Goal: Task Accomplishment & Management: Use online tool/utility

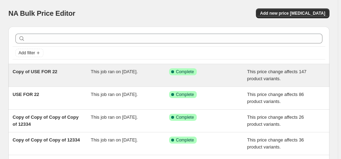
click at [40, 72] on span "Copy of USE FOR 22" at bounding box center [35, 71] width 45 height 5
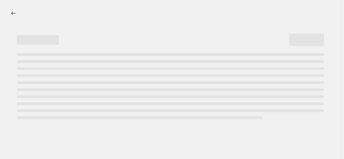
select select "margin"
select select "no_change"
select select "product_status"
select select "draft"
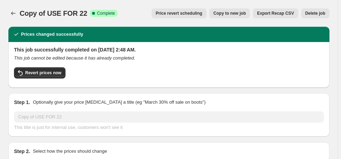
click at [246, 14] on span "Copy to new job" at bounding box center [230, 14] width 33 height 6
select select "margin"
select select "no_change"
select select "product_status"
select select "draft"
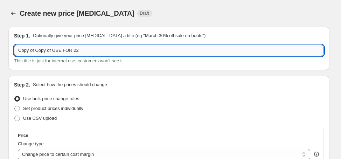
click at [65, 51] on input "Copy of Copy of USE FOR 22" at bounding box center [169, 50] width 310 height 11
click at [75, 51] on input "Copy of Copy of USE FOR 22" at bounding box center [169, 50] width 310 height 11
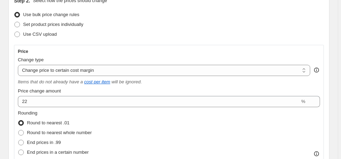
scroll to position [168, 0]
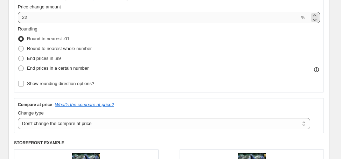
type input "Copy of Copy of USE FOR 23"
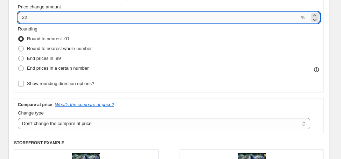
click at [42, 18] on input "22" at bounding box center [159, 17] width 282 height 11
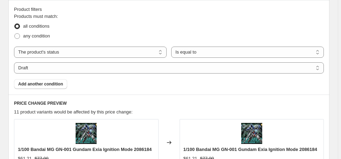
scroll to position [476, 0]
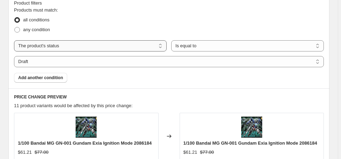
type input "23"
click at [102, 50] on select "The product The product's collection The product's tag The product's vendor The…" at bounding box center [90, 45] width 153 height 11
select select "collection"
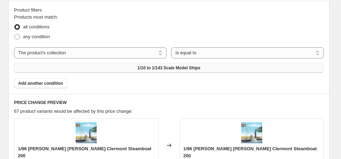
click at [205, 63] on button "1/10 to 1/143 Scale Model Ships" at bounding box center [169, 68] width 310 height 10
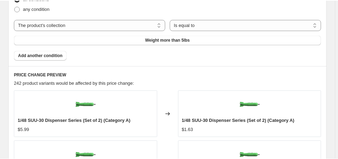
scroll to position [532, 0]
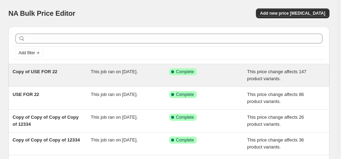
click at [44, 71] on span "Copy of USE FOR 22" at bounding box center [35, 71] width 45 height 5
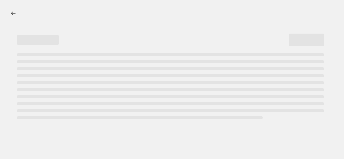
select select "margin"
select select "no_change"
select select "product_status"
select select "draft"
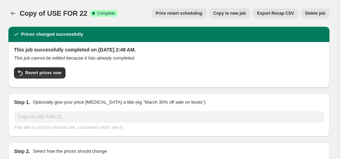
click at [246, 12] on span "Copy to new job" at bounding box center [230, 14] width 33 height 6
select select "margin"
select select "no_change"
select select "product_status"
select select "draft"
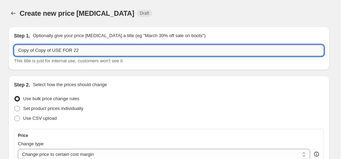
click at [81, 51] on input "Copy of Copy of USE FOR 22" at bounding box center [169, 50] width 310 height 11
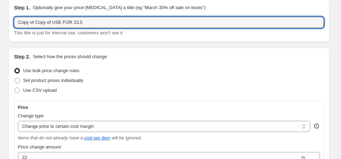
scroll to position [56, 0]
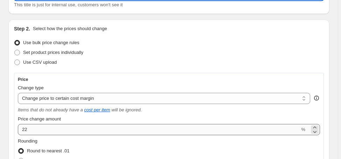
type input "Copy of Copy of USE FOR 23.5"
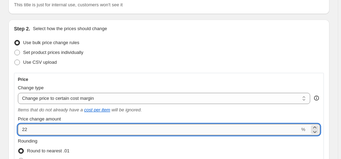
click at [48, 132] on input "22" at bounding box center [159, 129] width 282 height 11
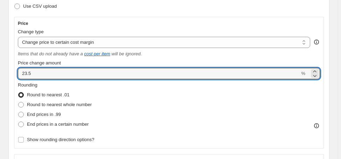
scroll to position [140, 0]
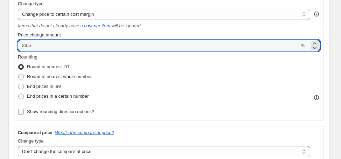
type input "23.5"
click at [59, 115] on label "Show rounding direction options?" at bounding box center [56, 112] width 76 height 10
click at [24, 115] on input "Show rounding direction options?" at bounding box center [21, 112] width 6 height 6
checkbox input "true"
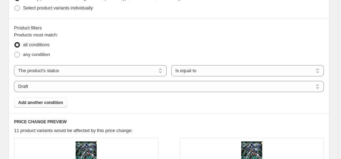
scroll to position [504, 0]
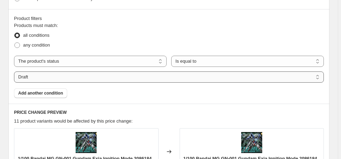
click at [84, 78] on select "Active Draft Archived" at bounding box center [169, 76] width 310 height 11
click at [96, 40] on div "any condition" at bounding box center [169, 45] width 310 height 10
click at [99, 59] on select "The product The product's collection The product's tag The product's vendor The…" at bounding box center [90, 61] width 153 height 11
select select "collection"
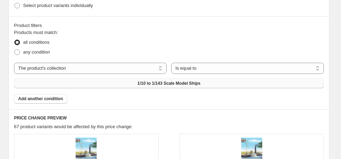
click at [146, 81] on span "1/10 to 1/143 Scale Model Ships" at bounding box center [168, 84] width 63 height 6
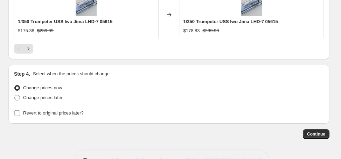
scroll to position [863, 0]
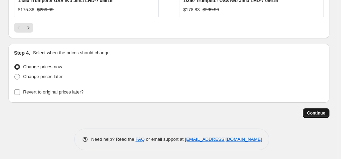
click at [317, 113] on span "Continue" at bounding box center [316, 113] width 18 height 6
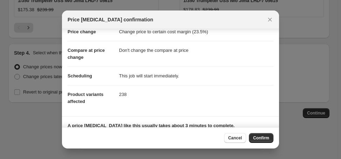
scroll to position [28, 0]
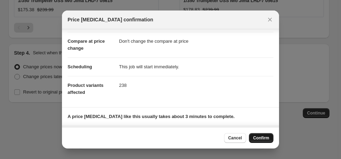
click at [260, 138] on span "Confirm" at bounding box center [261, 138] width 16 height 6
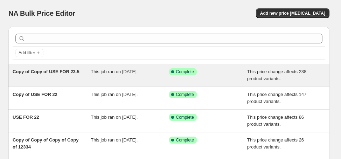
click at [69, 71] on span "Copy of Copy of USE FOR 23.5" at bounding box center [46, 71] width 67 height 5
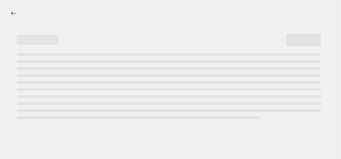
select select "margin"
select select "no_change"
select select "collection"
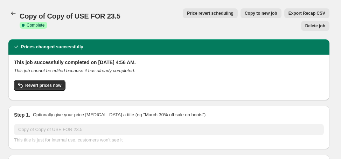
click at [247, 14] on span "Copy to new job" at bounding box center [261, 14] width 33 height 6
select select "margin"
select select "no_change"
select select "collection"
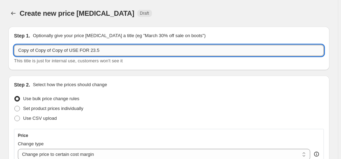
drag, startPoint x: 99, startPoint y: 51, endPoint x: 88, endPoint y: 53, distance: 10.6
click at [88, 53] on input "Copy of Copy of Copy of USE FOR 23.5" at bounding box center [169, 50] width 310 height 11
drag, startPoint x: 70, startPoint y: 51, endPoint x: 17, endPoint y: 54, distance: 53.3
click at [17, 54] on input "Copy of Copy of Copy of USE FOR 24" at bounding box center [169, 50] width 310 height 11
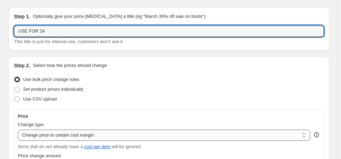
scroll to position [56, 0]
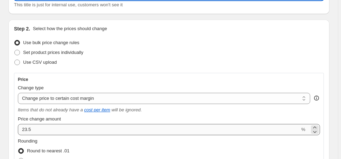
type input "USE FOR 24"
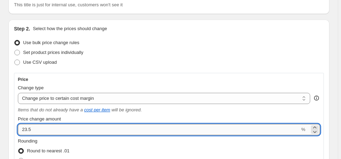
click at [60, 129] on input "23.5" at bounding box center [159, 129] width 282 height 11
click at [57, 131] on input "22.5" at bounding box center [159, 129] width 282 height 11
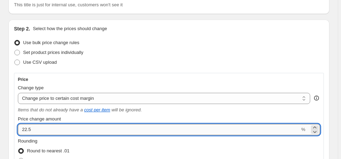
click at [57, 131] on input "22.5" at bounding box center [159, 129] width 282 height 11
type input "24"
click at [115, 53] on div "Set product prices individually" at bounding box center [169, 53] width 310 height 10
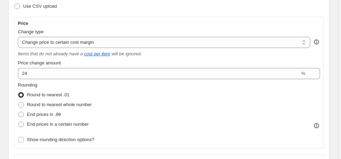
scroll to position [140, 0]
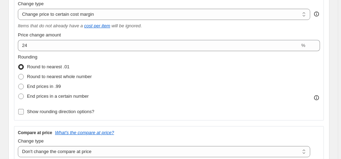
click at [83, 114] on span "Show rounding direction options?" at bounding box center [60, 111] width 67 height 5
click at [24, 114] on input "Show rounding direction options?" at bounding box center [21, 112] width 6 height 6
checkbox input "true"
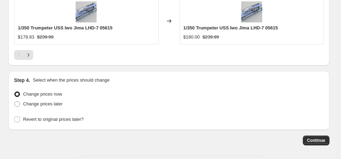
scroll to position [863, 0]
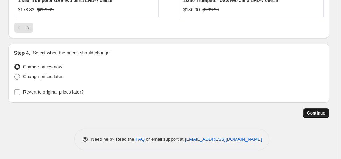
click at [324, 111] on span "Continue" at bounding box center [316, 113] width 18 height 6
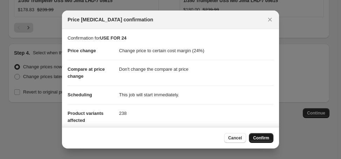
click at [261, 134] on button "Confirm" at bounding box center [261, 138] width 25 height 10
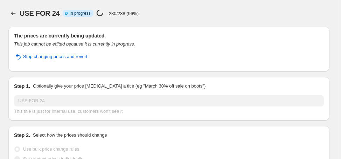
select select "margin"
select select "no_change"
select select "collection"
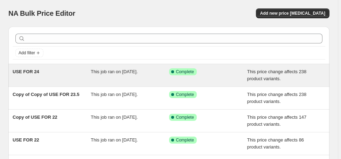
click at [115, 75] on div "This job ran on [DATE]." at bounding box center [130, 75] width 78 height 14
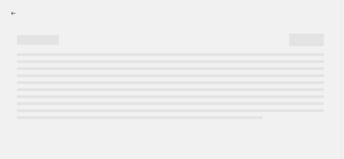
select select "margin"
select select "no_change"
select select "collection"
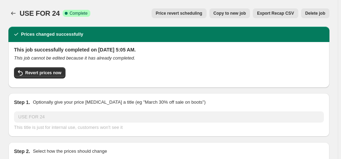
click at [245, 13] on span "Copy to new job" at bounding box center [230, 14] width 33 height 6
select select "margin"
select select "no_change"
select select "collection"
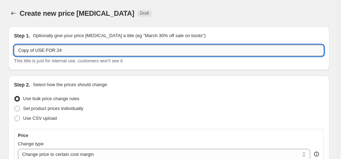
drag, startPoint x: 35, startPoint y: 50, endPoint x: 15, endPoint y: 53, distance: 20.5
click at [15, 53] on input "Copy of USE FOR 24" at bounding box center [169, 50] width 310 height 11
click at [50, 51] on input "USE FOR 24" at bounding box center [169, 50] width 310 height 11
type input "USE FOR 26"
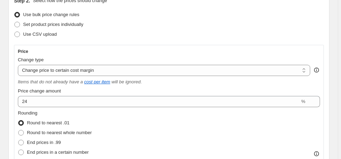
scroll to position [112, 0]
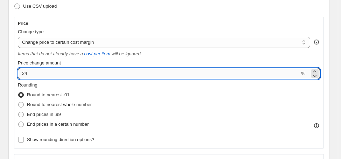
click at [176, 75] on input "24" at bounding box center [159, 73] width 282 height 11
type input "26"
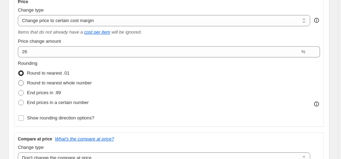
scroll to position [140, 0]
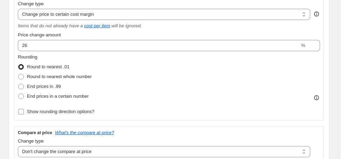
click at [65, 111] on span "Show rounding direction options?" at bounding box center [60, 111] width 67 height 5
click at [24, 111] on input "Show rounding direction options?" at bounding box center [21, 112] width 6 height 6
checkbox input "true"
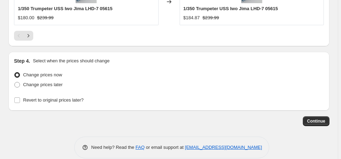
scroll to position [863, 0]
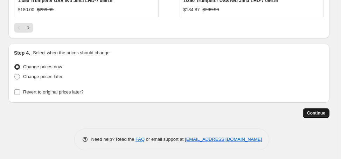
click at [324, 110] on span "Continue" at bounding box center [316, 113] width 18 height 6
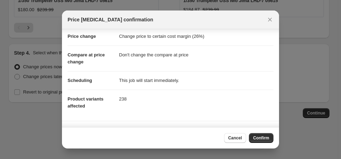
scroll to position [0, 0]
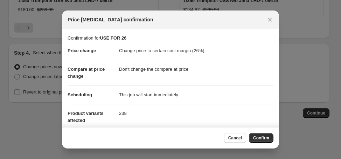
click at [261, 137] on span "Confirm" at bounding box center [261, 138] width 16 height 6
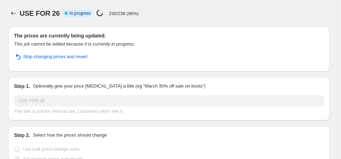
select select "margin"
select select "no_change"
select select "collection"
